Goal: Task Accomplishment & Management: Manage account settings

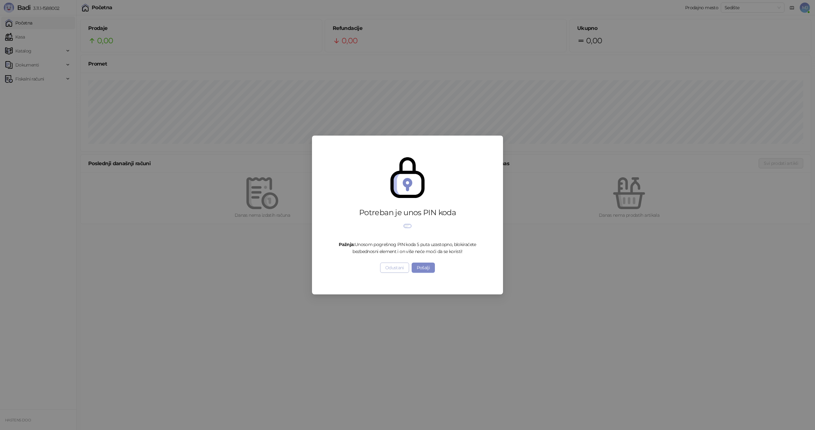
click at [391, 273] on button "Odustani" at bounding box center [394, 268] width 29 height 10
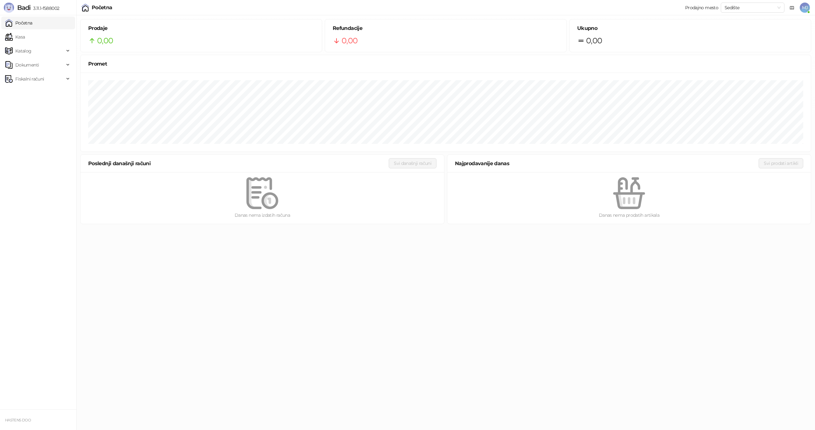
click at [808, 9] on span "MJ" at bounding box center [805, 8] width 10 height 10
click at [722, 64] on span "Profil" at bounding box center [753, 64] width 104 height 7
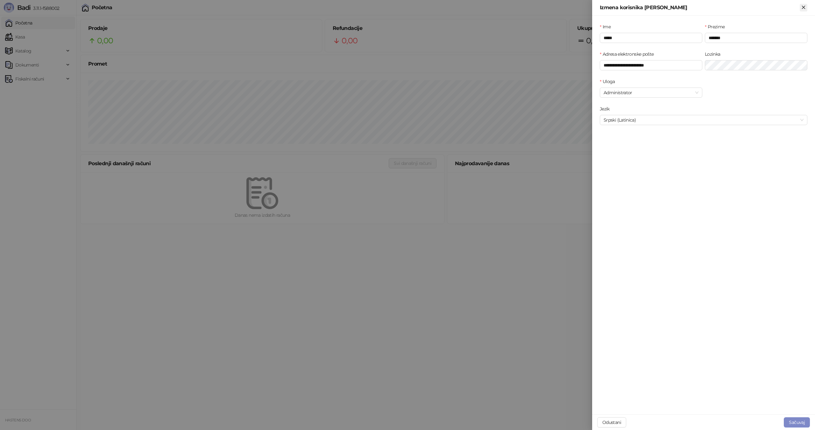
click at [806, 6] on icon "Zatvori" at bounding box center [804, 7] width 6 height 6
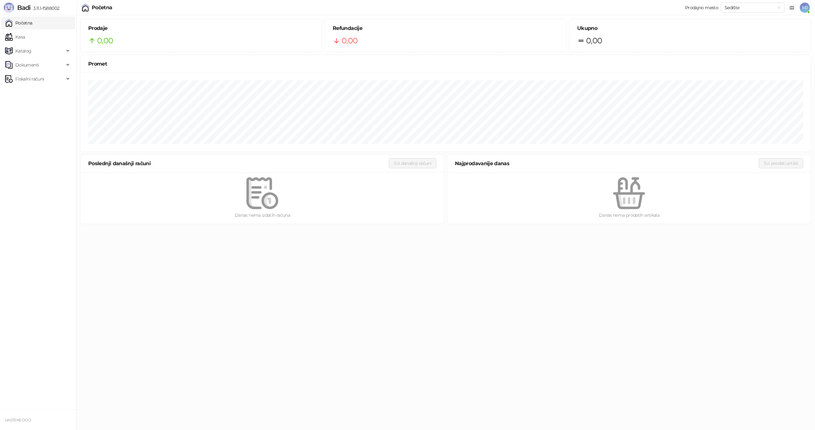
click at [809, 10] on span "MJ" at bounding box center [805, 8] width 10 height 10
click at [718, 87] on div "Odjavi se" at bounding box center [718, 87] width 18 height 7
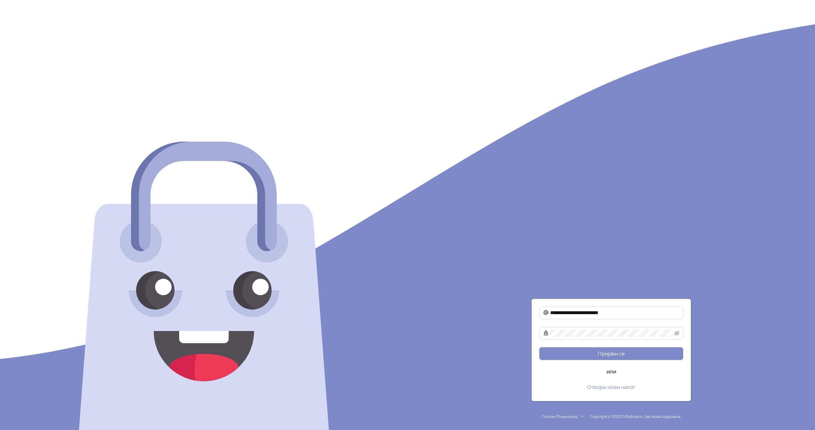
type input "**********"
click at [675, 332] on icon "eye-invisible" at bounding box center [677, 333] width 5 height 5
click at [592, 355] on button "Пријави се" at bounding box center [612, 354] width 144 height 13
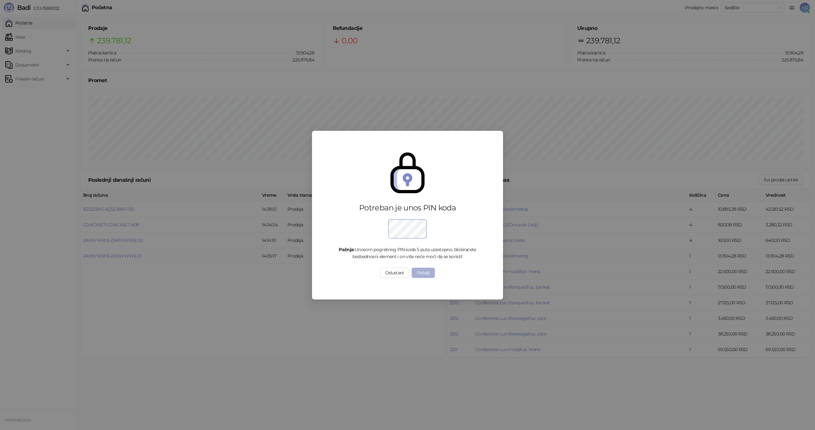
click at [422, 274] on button "Pošalji" at bounding box center [424, 273] width 24 height 10
